Goal: Task Accomplishment & Management: Use online tool/utility

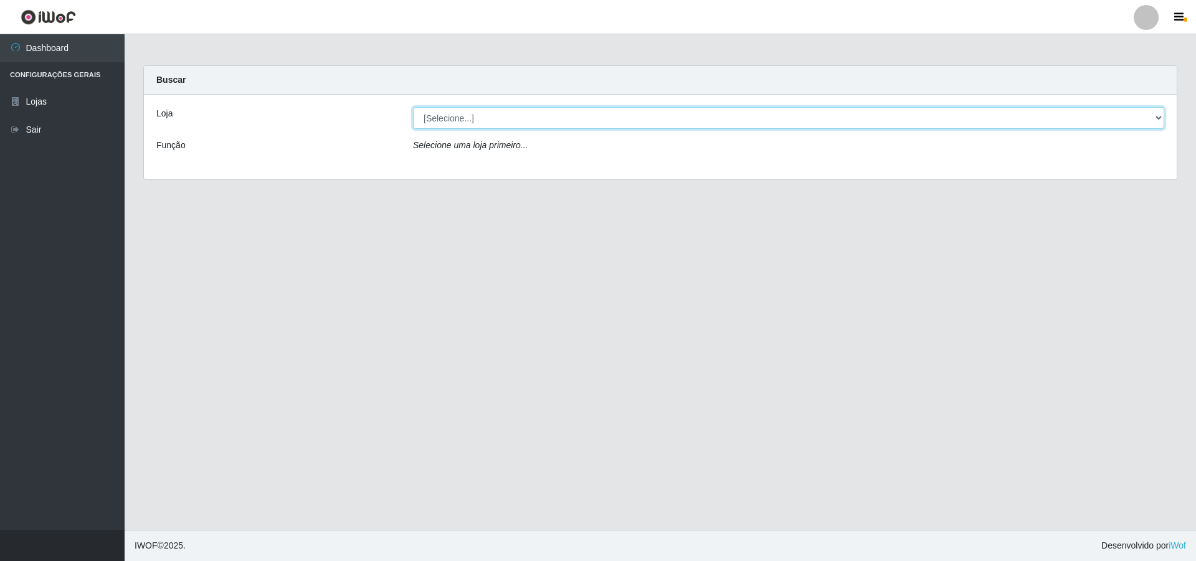
click at [592, 118] on select "[Selecione...] Atacado Vem - [STREET_ADDRESS]" at bounding box center [788, 118] width 751 height 22
select select "449"
click at [413, 107] on select "[Selecione...] Atacado Vem - [STREET_ADDRESS]" at bounding box center [788, 118] width 751 height 22
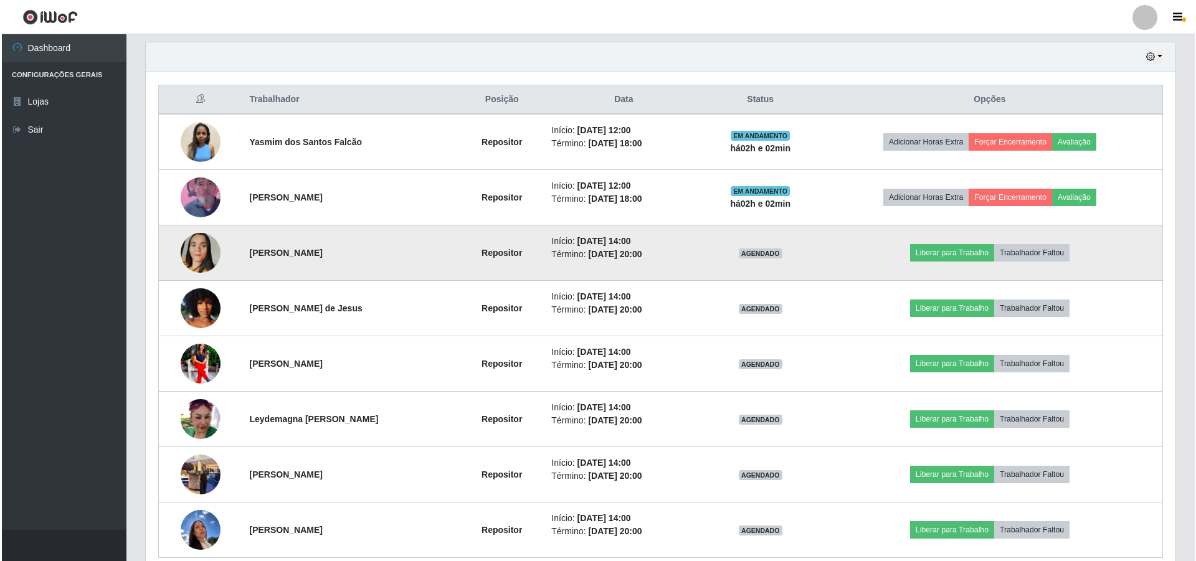
scroll to position [488, 0]
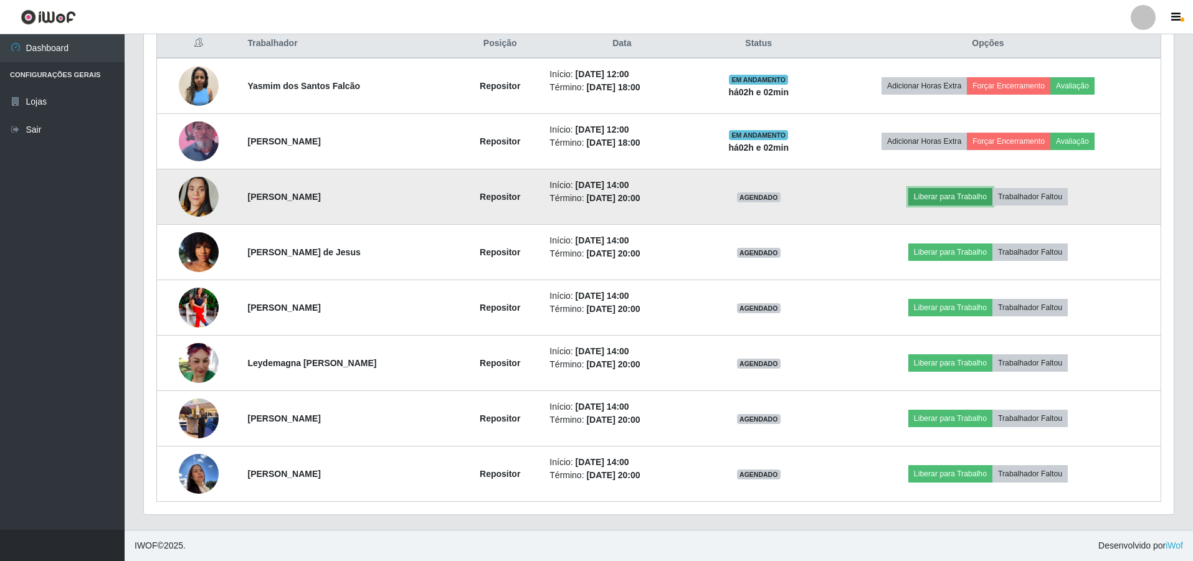
click at [592, 197] on button "Liberar para Trabalho" at bounding box center [950, 196] width 84 height 17
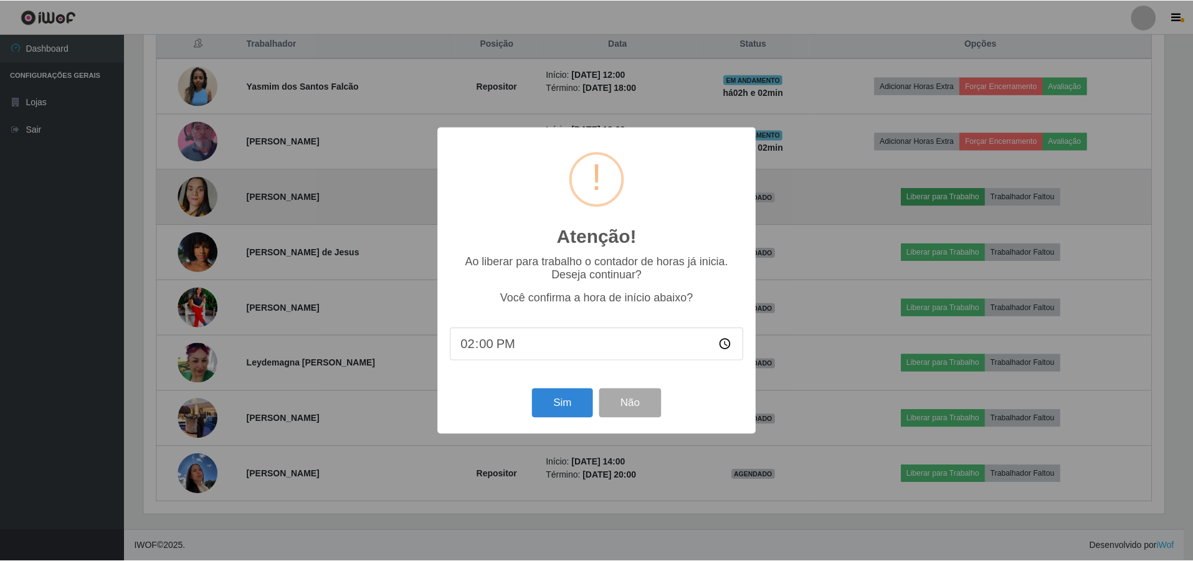
scroll to position [258, 1023]
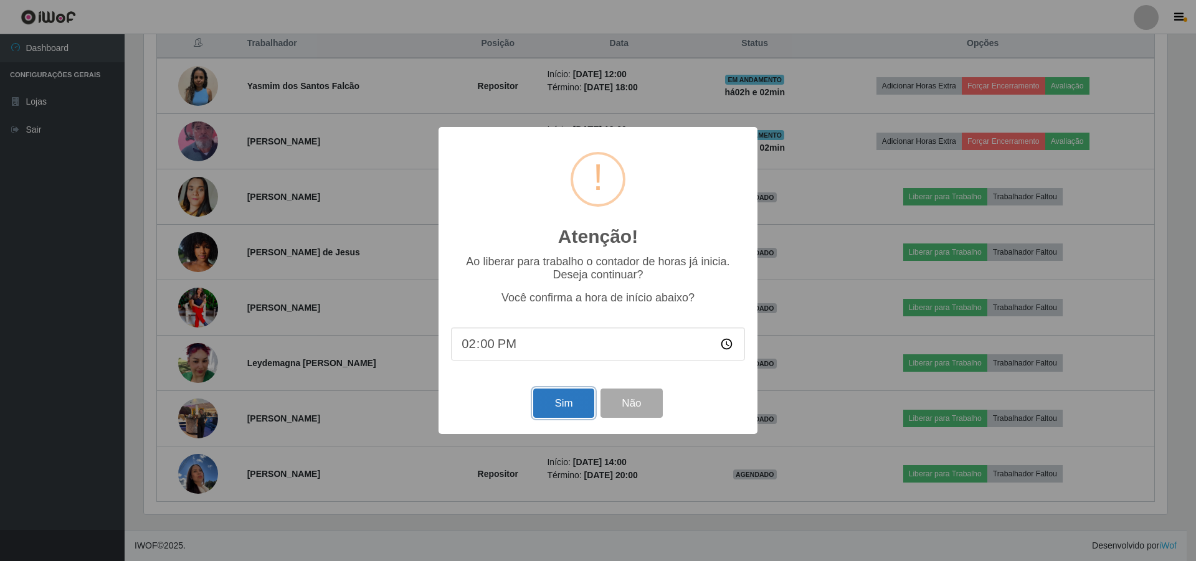
click at [563, 371] on button "Sim" at bounding box center [563, 403] width 60 height 29
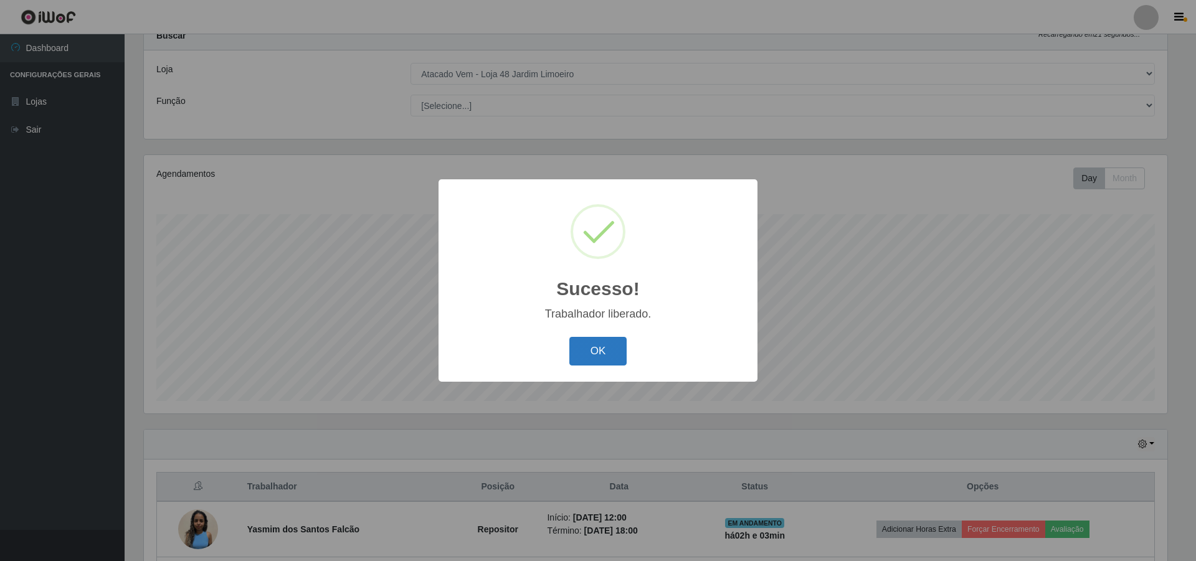
click at [592, 347] on button "OK" at bounding box center [598, 351] width 58 height 29
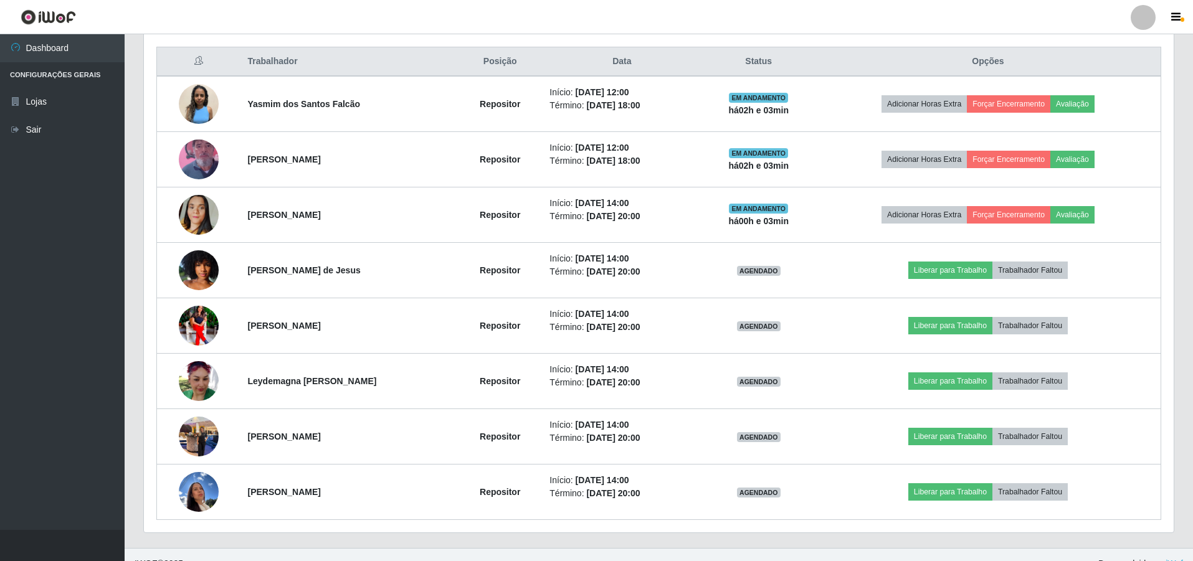
scroll to position [480, 0]
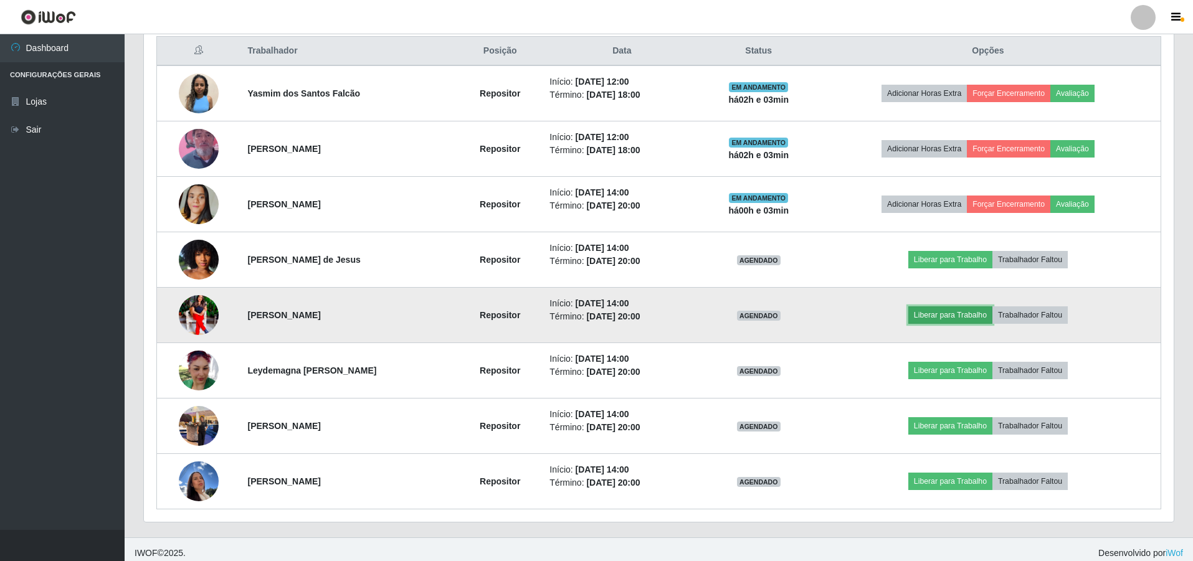
click at [592, 314] on button "Liberar para Trabalho" at bounding box center [950, 314] width 84 height 17
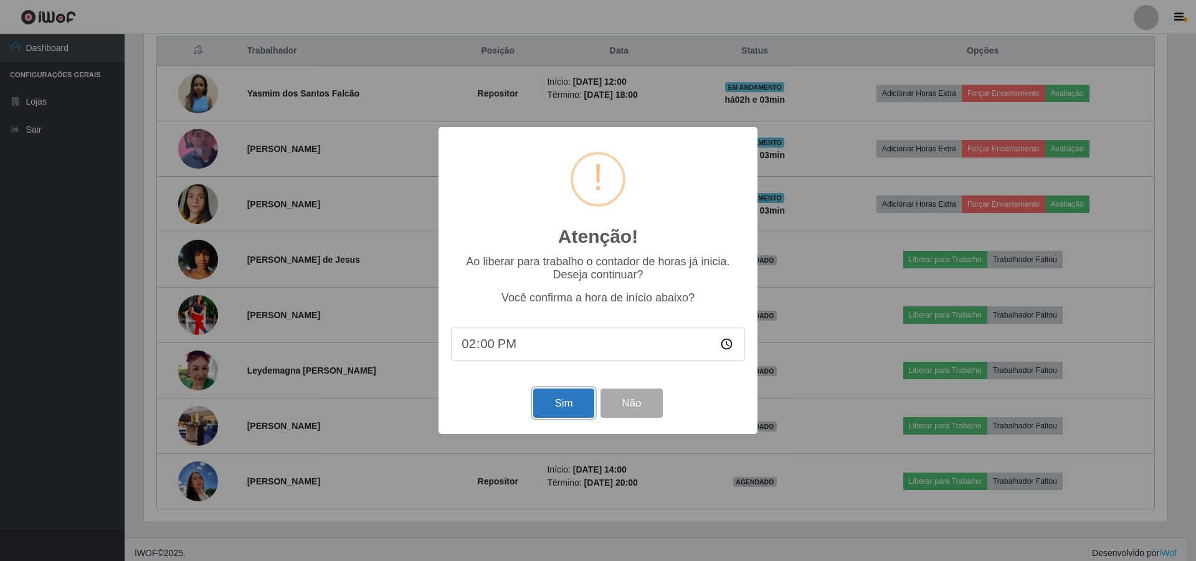
click at [555, 371] on button "Sim" at bounding box center [563, 403] width 60 height 29
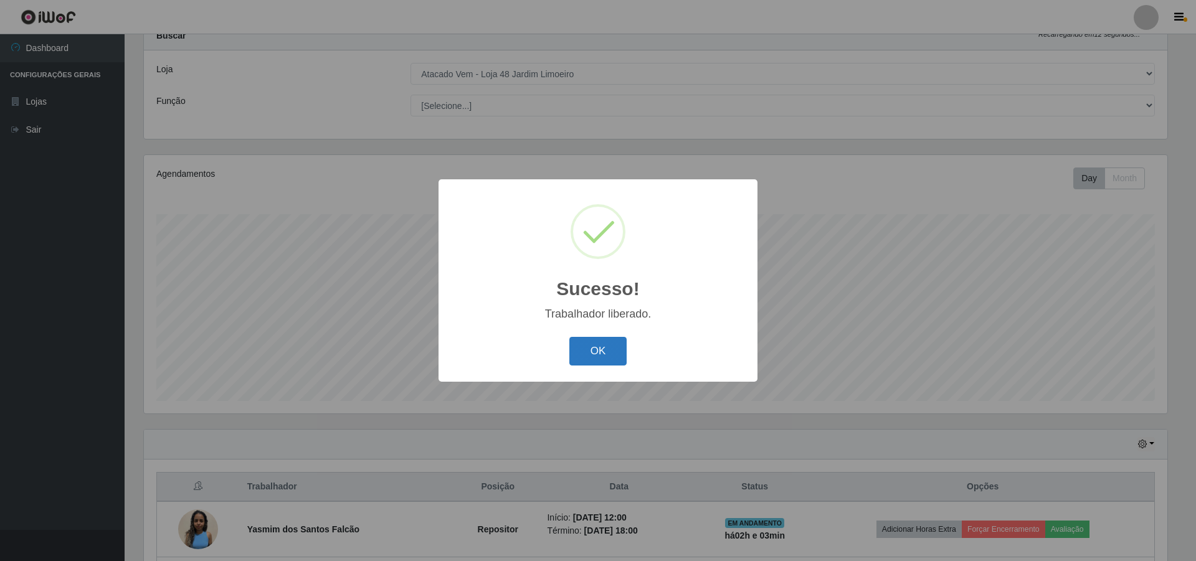
click at [590, 351] on button "OK" at bounding box center [598, 351] width 58 height 29
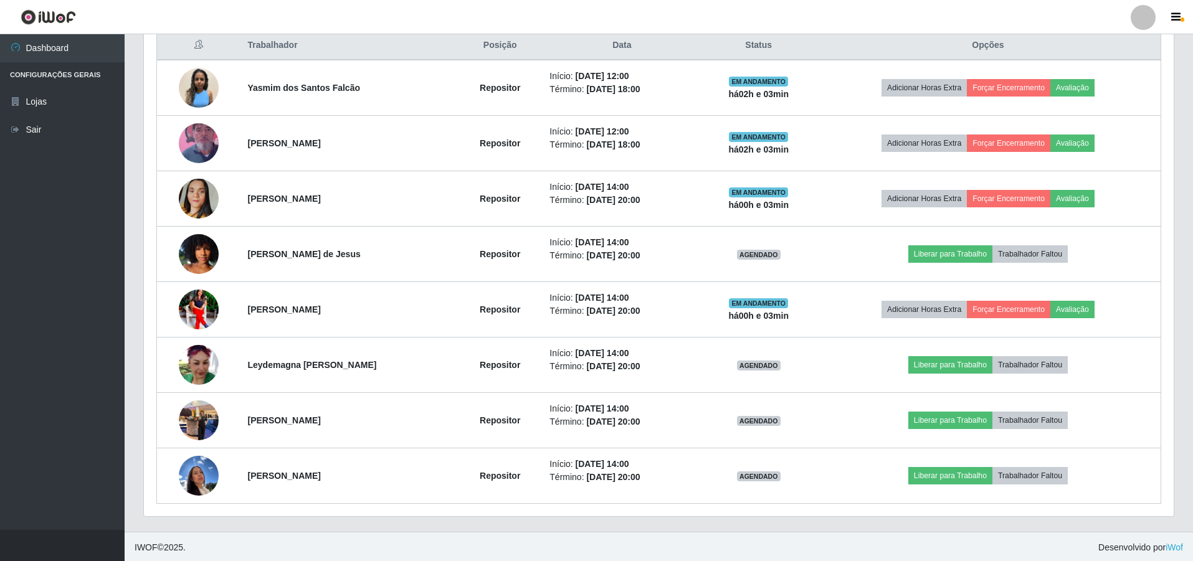
scroll to position [488, 0]
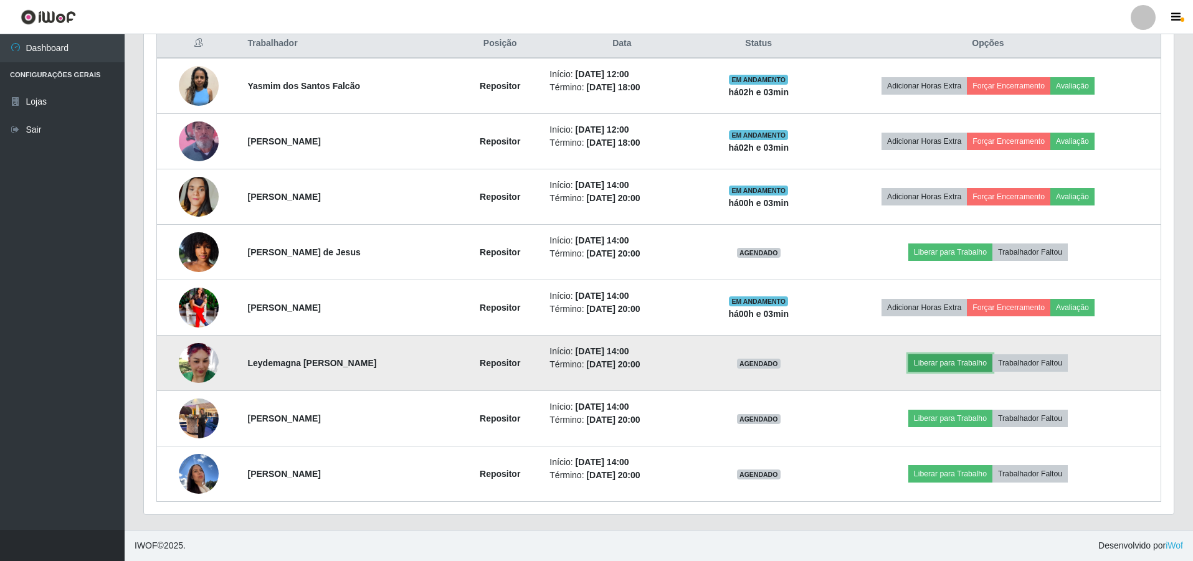
click at [592, 359] on button "Liberar para Trabalho" at bounding box center [950, 362] width 84 height 17
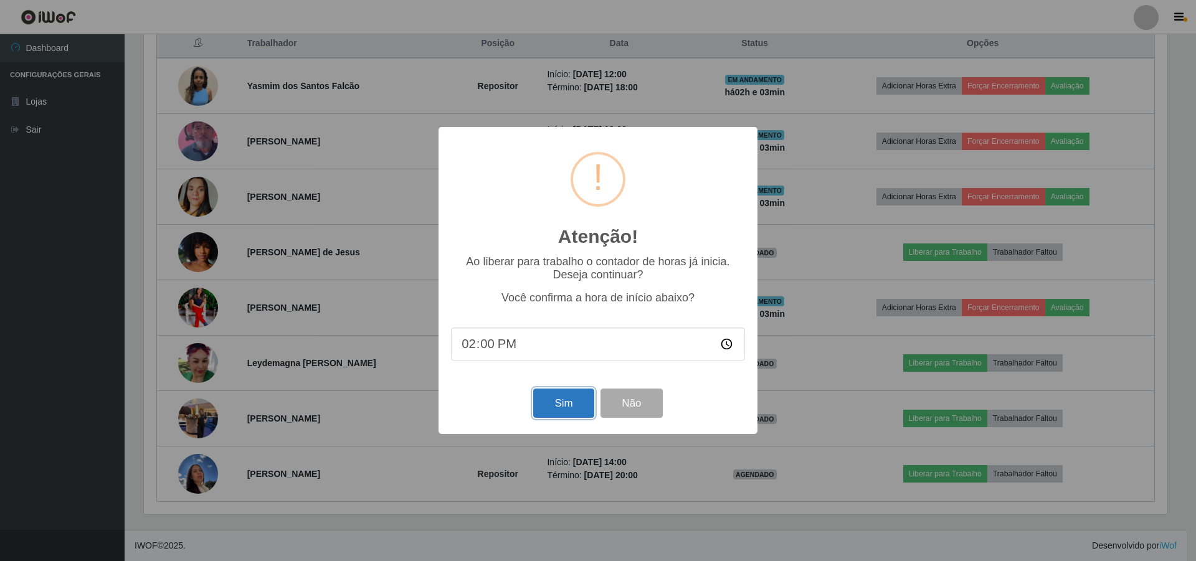
click at [566, 371] on button "Sim" at bounding box center [563, 403] width 60 height 29
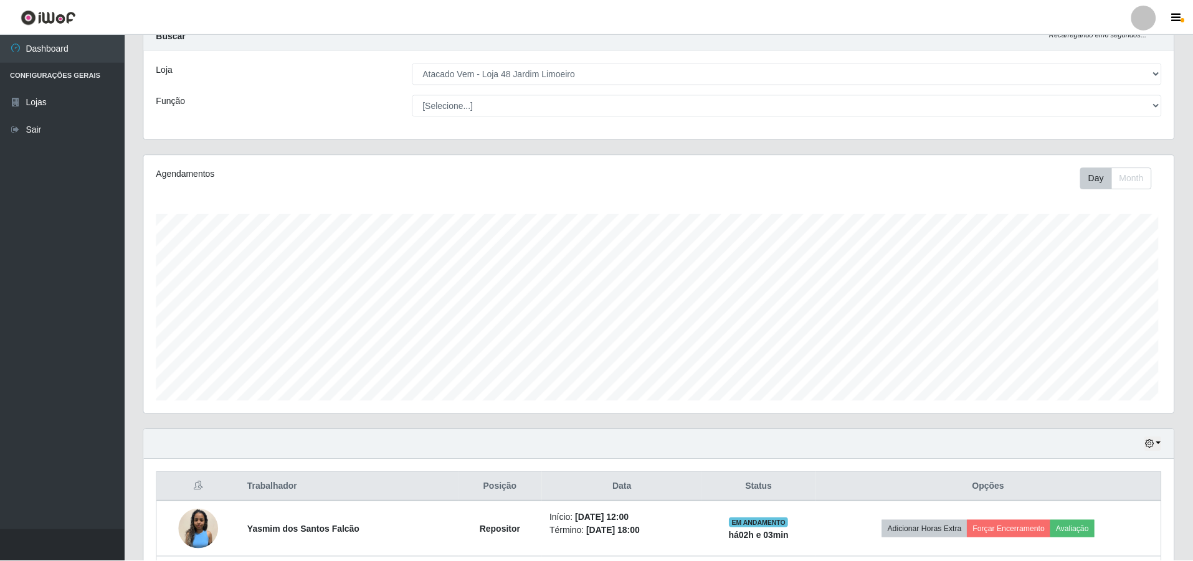
scroll to position [0, 0]
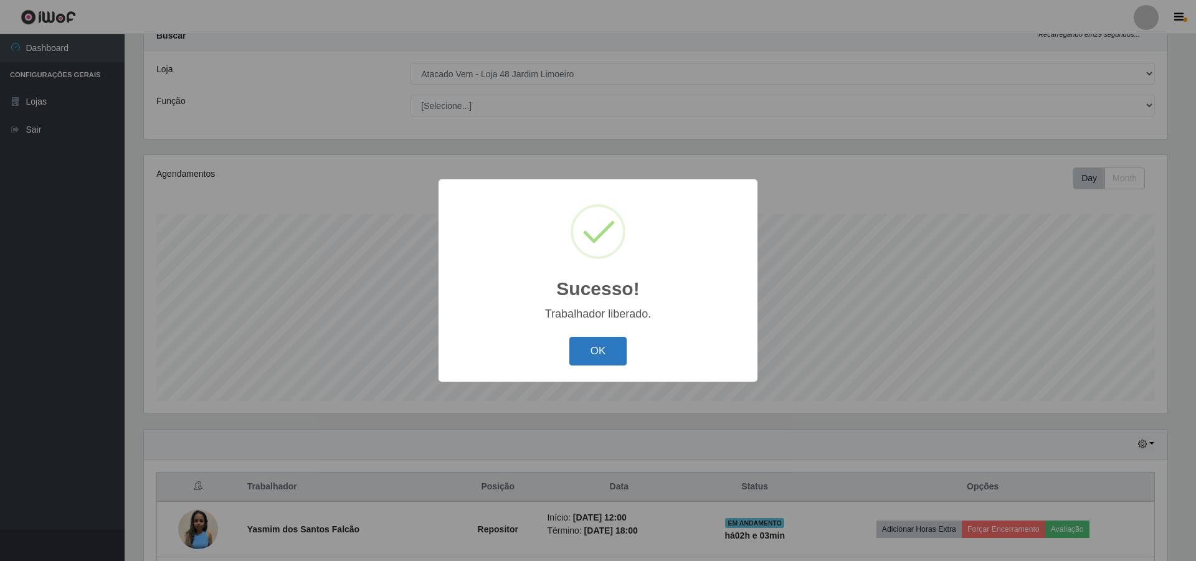
click at [586, 361] on button "OK" at bounding box center [598, 351] width 58 height 29
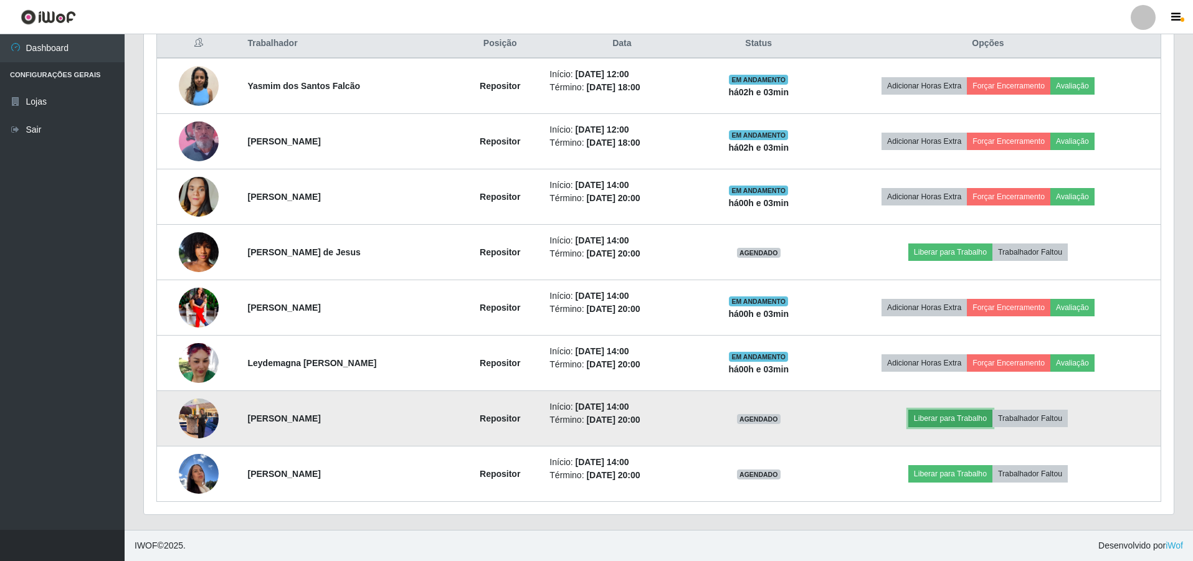
click at [592, 371] on button "Liberar para Trabalho" at bounding box center [950, 418] width 84 height 17
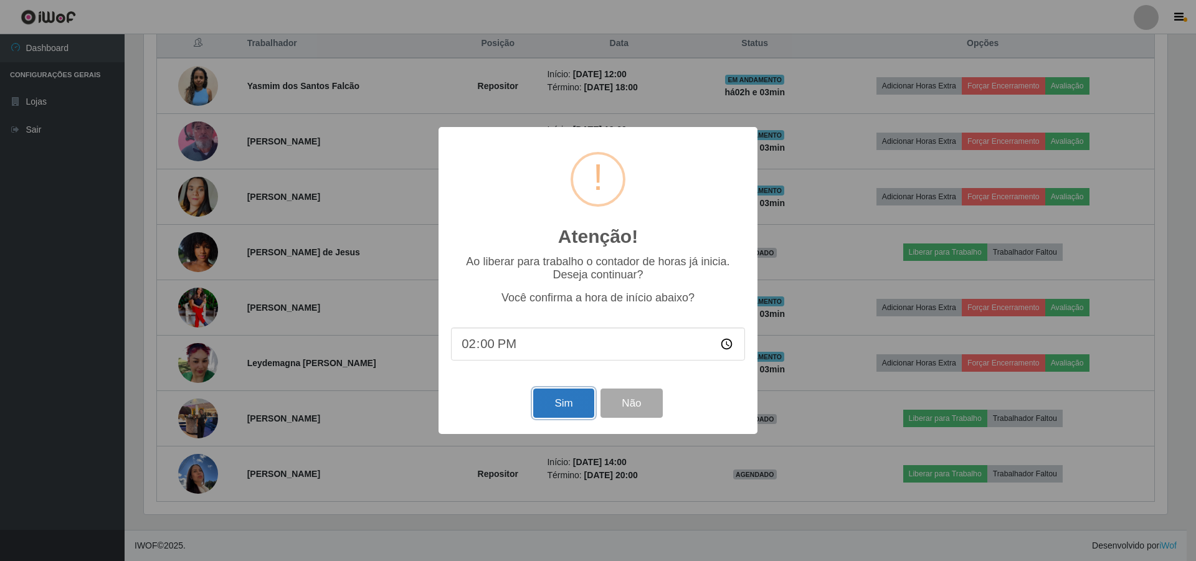
click at [578, 371] on button "Sim" at bounding box center [563, 403] width 60 height 29
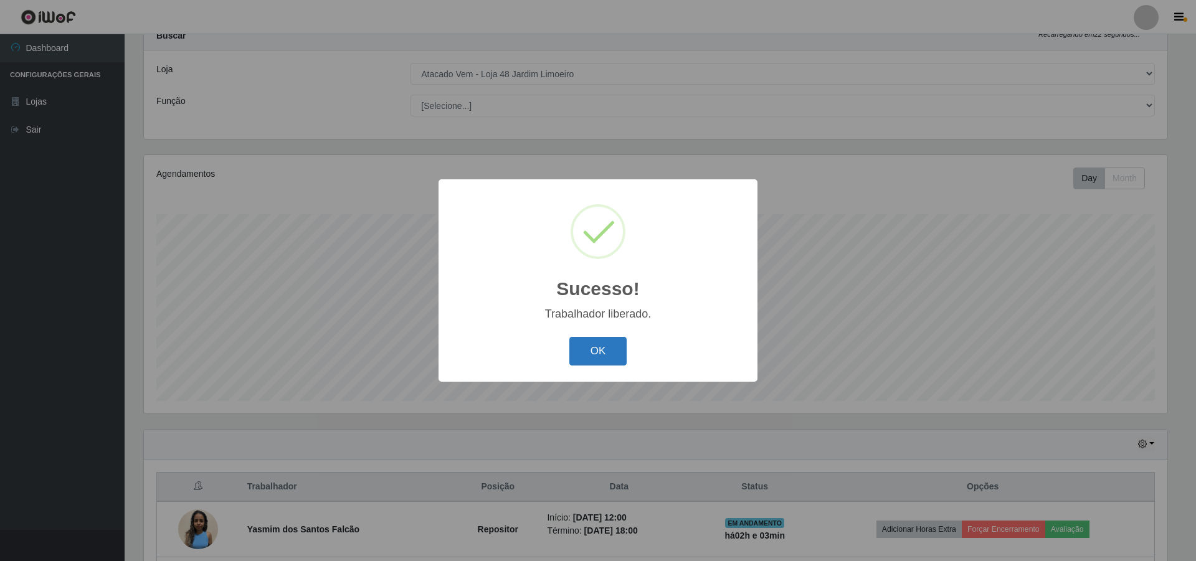
click at [592, 359] on button "OK" at bounding box center [598, 351] width 58 height 29
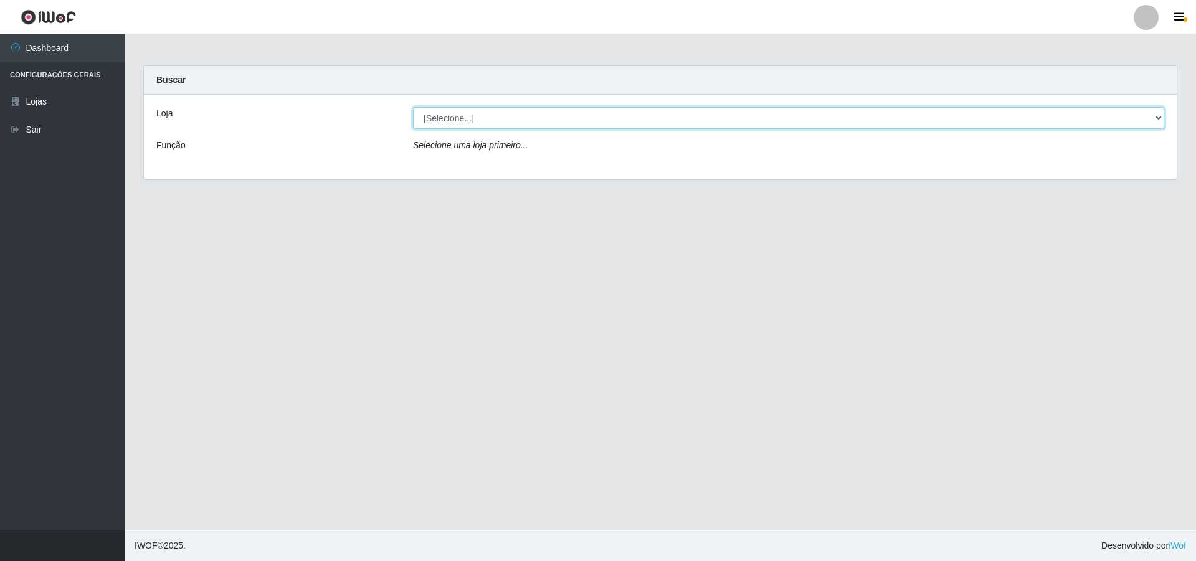
click at [592, 114] on select "[Selecione...] Atacado Vem - [STREET_ADDRESS]" at bounding box center [788, 118] width 751 height 22
select select "449"
click at [413, 107] on select "[Selecione...] Atacado Vem - [STREET_ADDRESS]" at bounding box center [788, 118] width 751 height 22
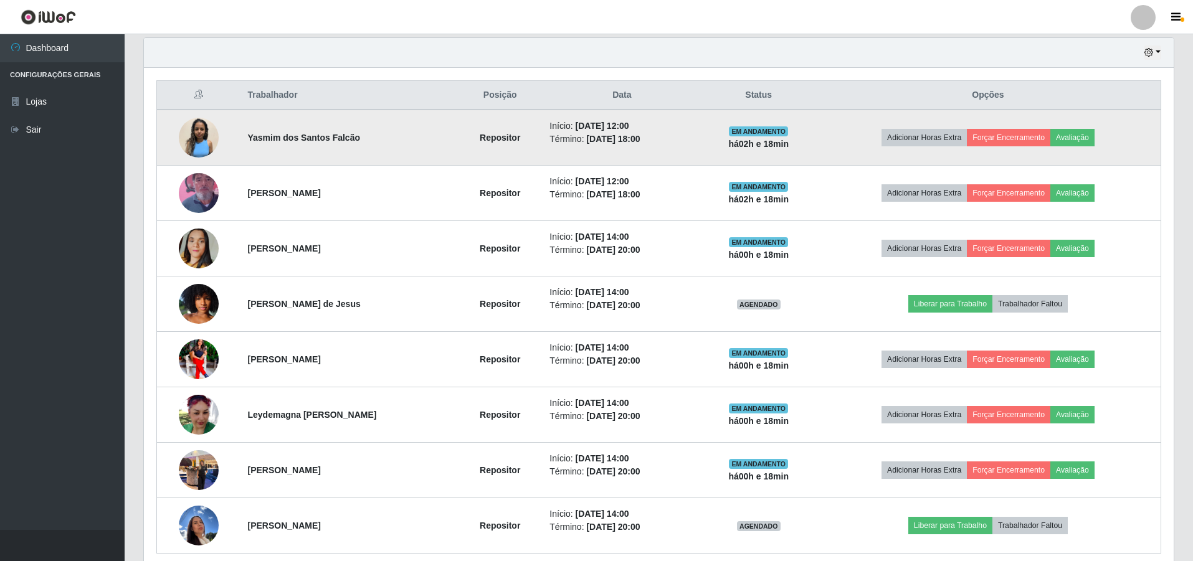
scroll to position [488, 0]
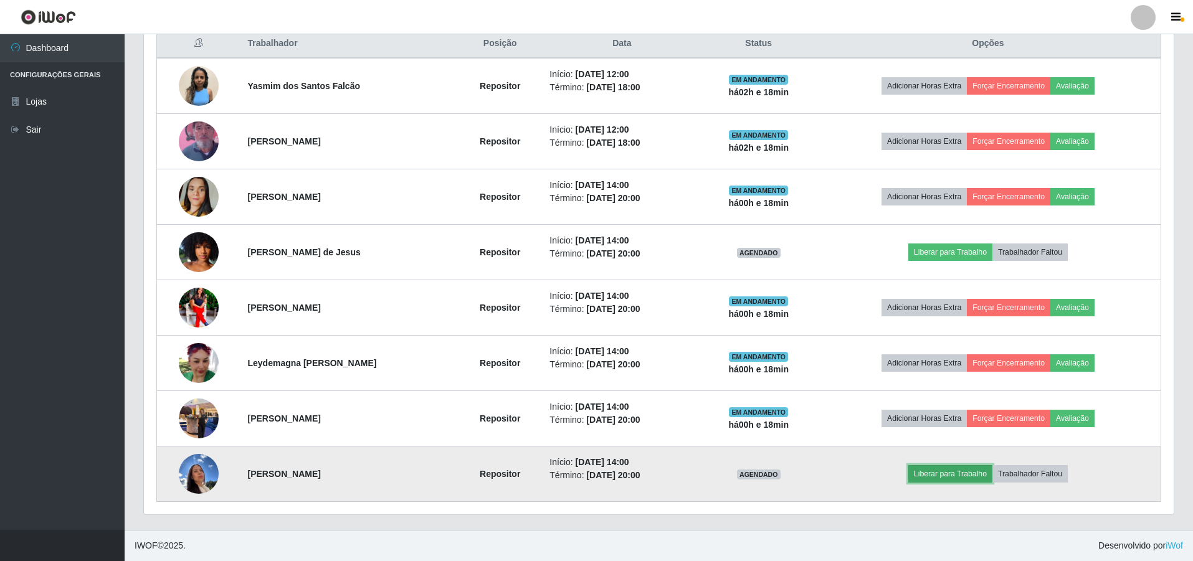
click at [592, 371] on button "Liberar para Trabalho" at bounding box center [950, 473] width 84 height 17
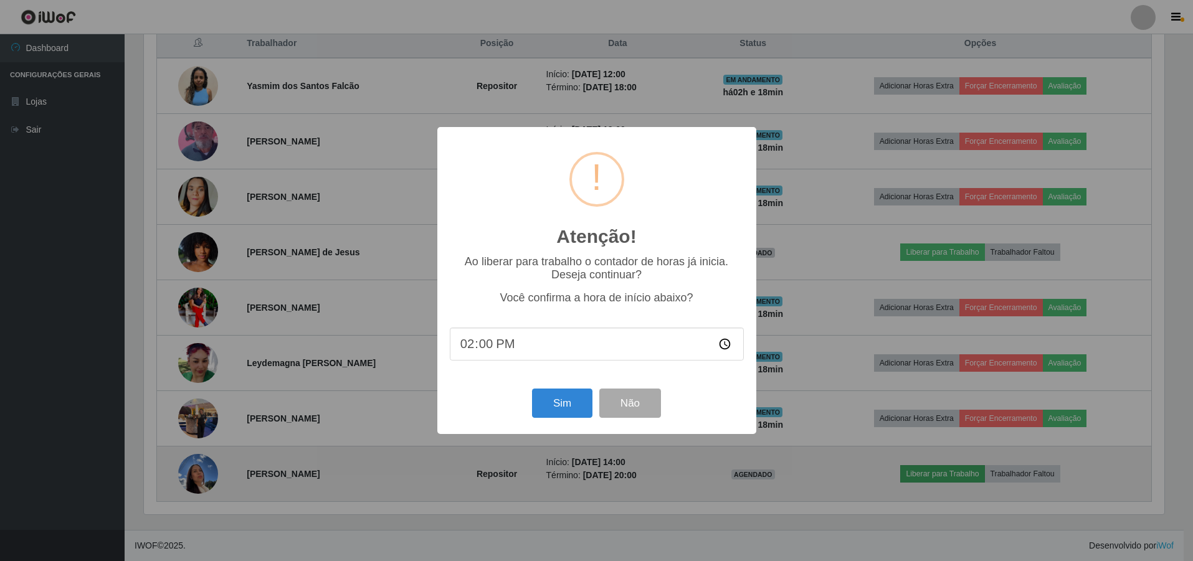
scroll to position [258, 1023]
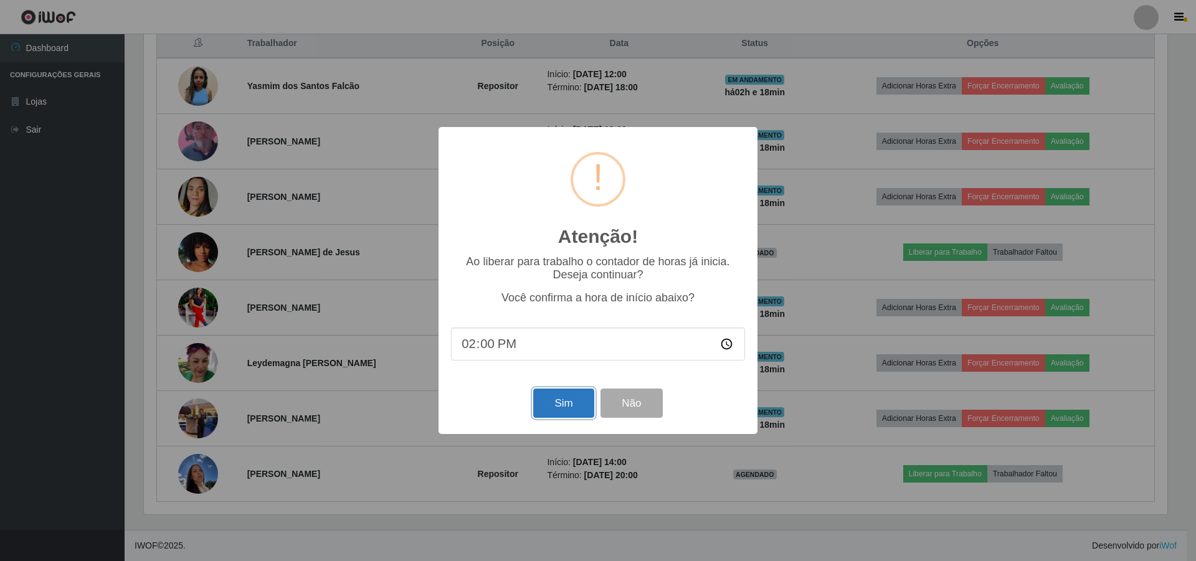
click at [556, 371] on button "Sim" at bounding box center [563, 403] width 60 height 29
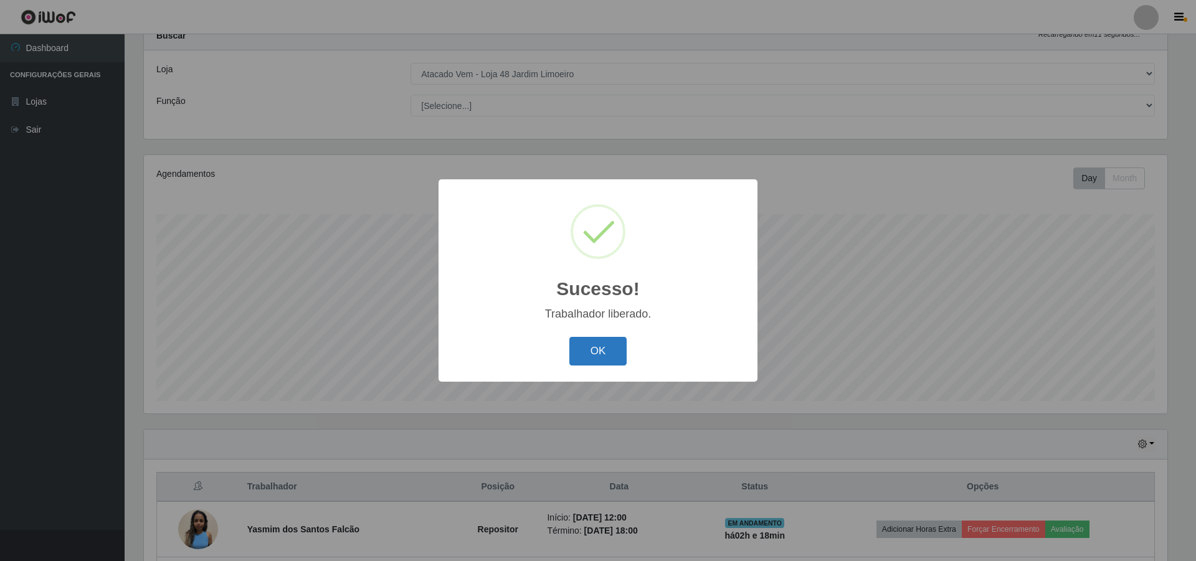
click at [585, 343] on button "OK" at bounding box center [598, 351] width 58 height 29
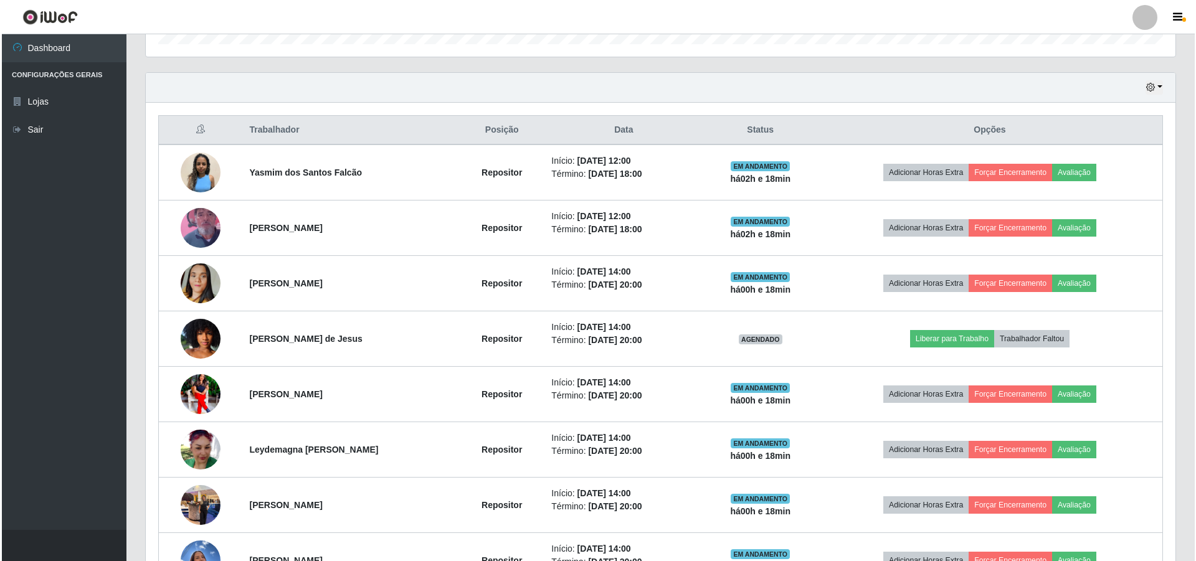
scroll to position [488, 0]
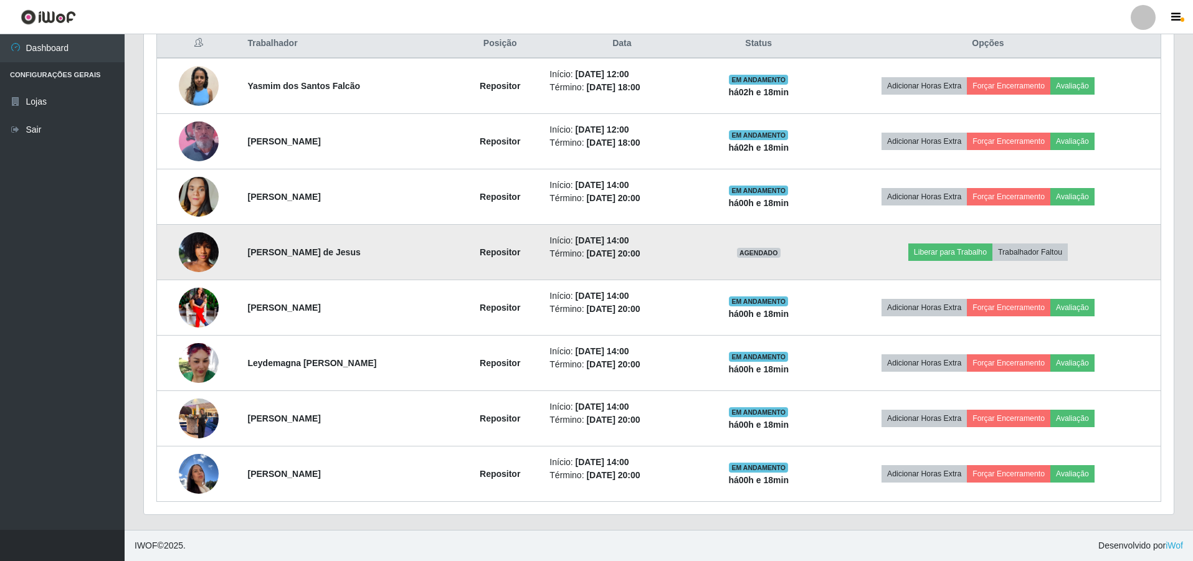
click at [201, 248] on img at bounding box center [199, 252] width 40 height 71
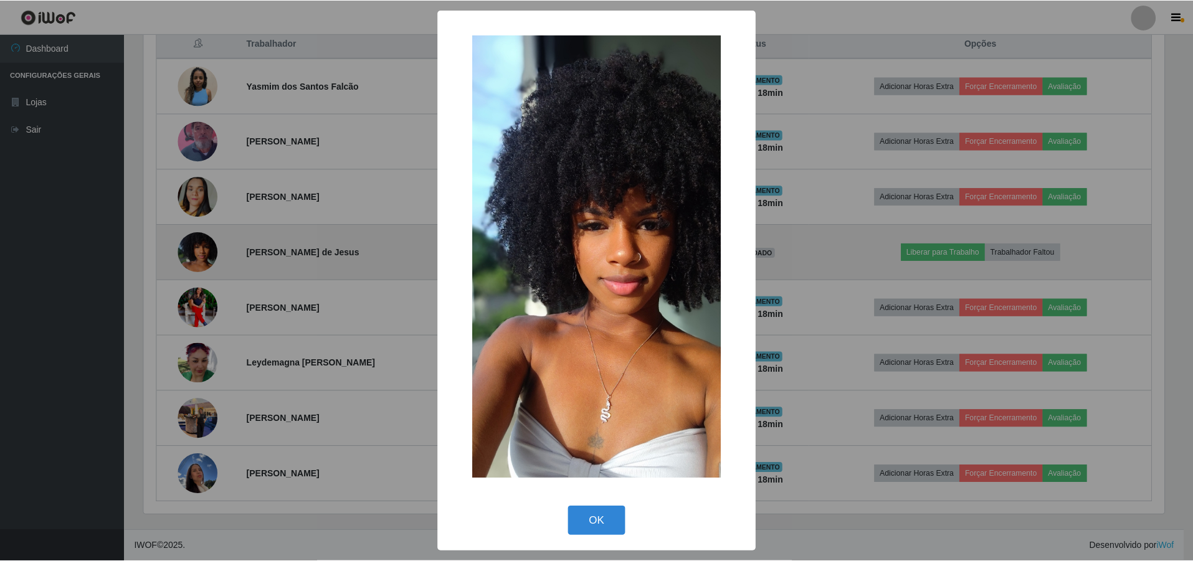
scroll to position [258, 1023]
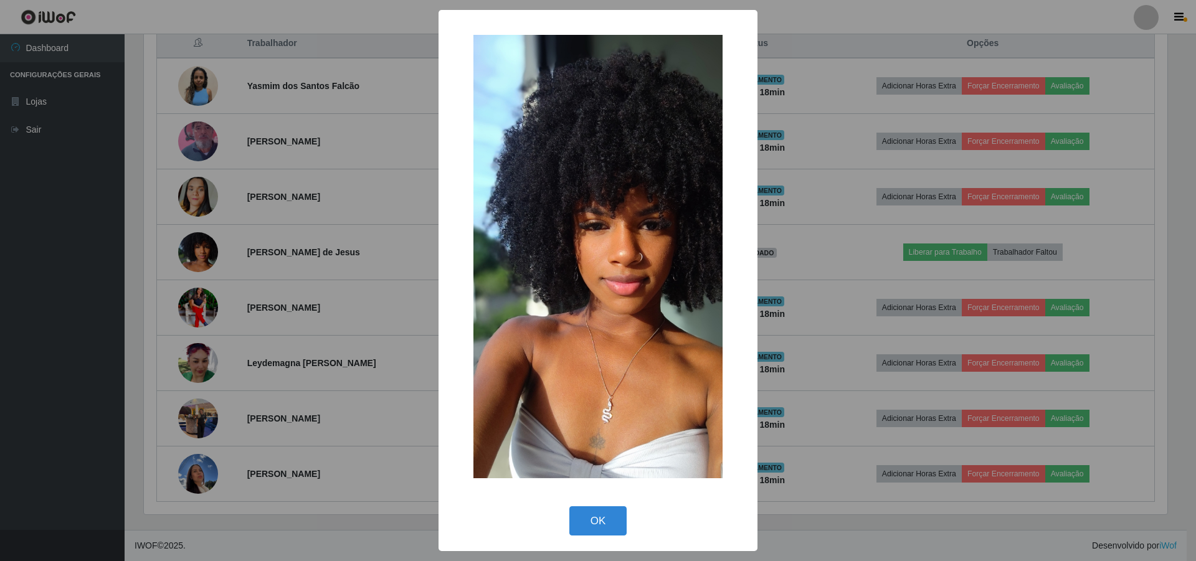
click at [575, 247] on img at bounding box center [597, 256] width 249 height 443
click at [573, 371] on button "OK" at bounding box center [598, 520] width 58 height 29
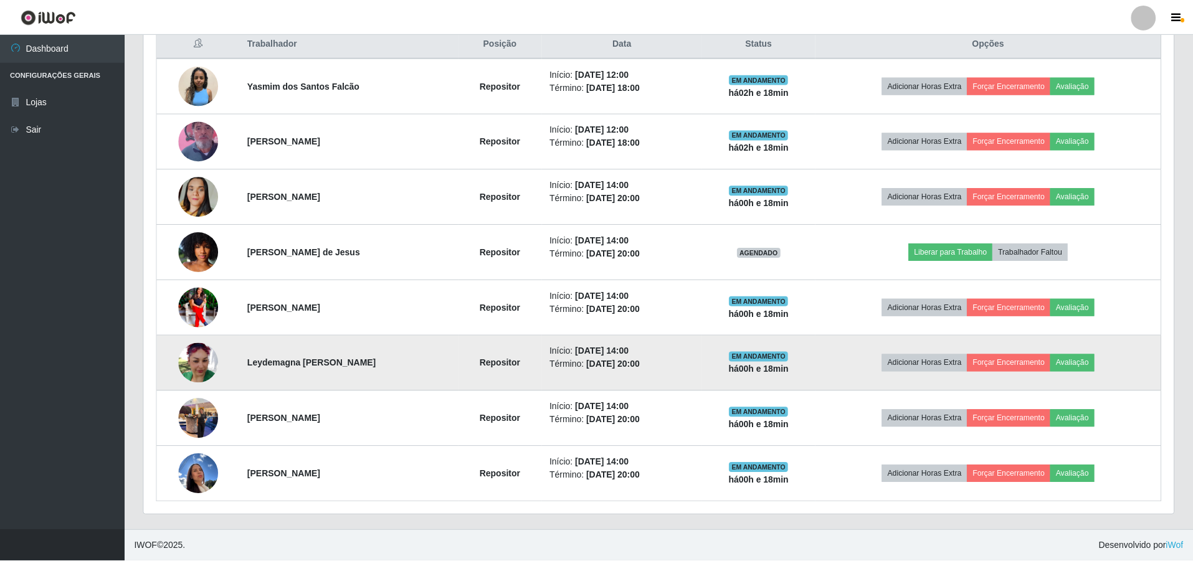
scroll to position [258, 1030]
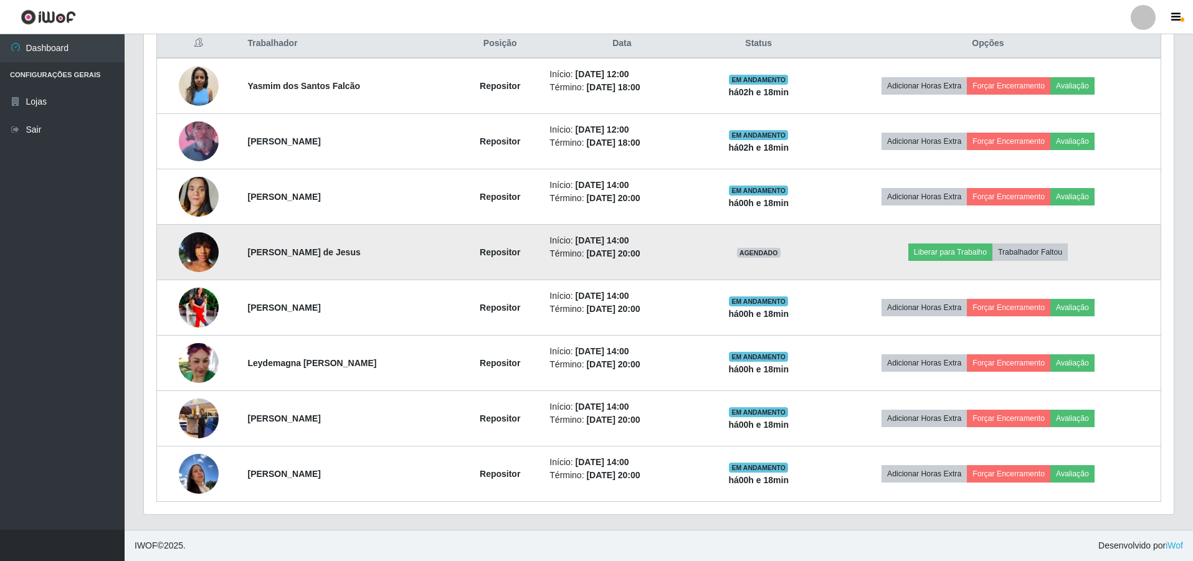
click at [208, 245] on img at bounding box center [199, 252] width 40 height 71
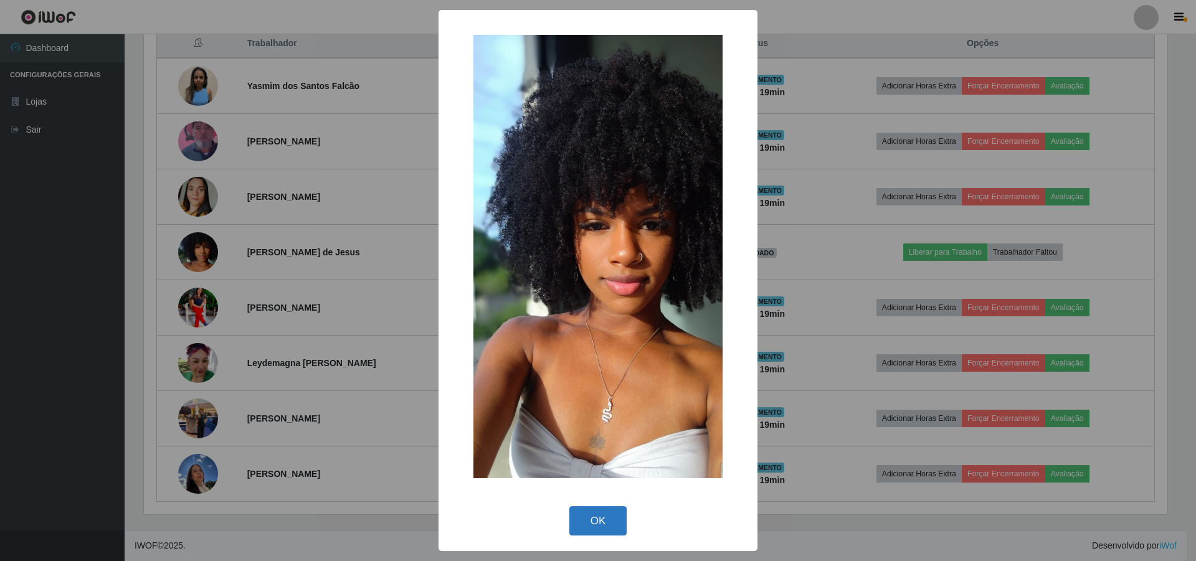
click at [582, 371] on button "OK" at bounding box center [598, 520] width 58 height 29
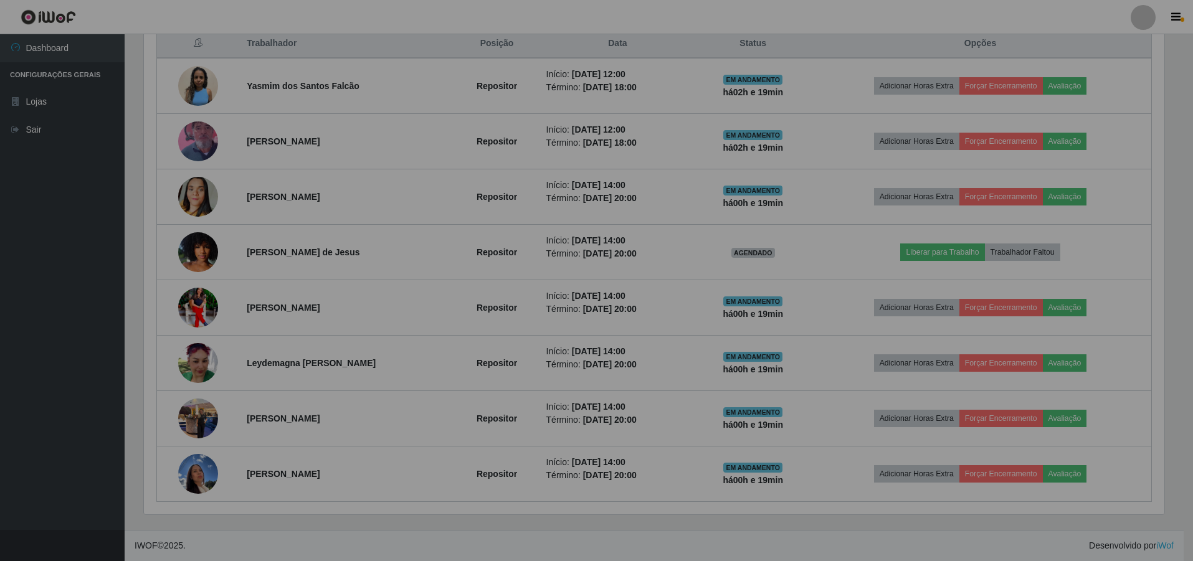
scroll to position [258, 1030]
